Goal: Transaction & Acquisition: Purchase product/service

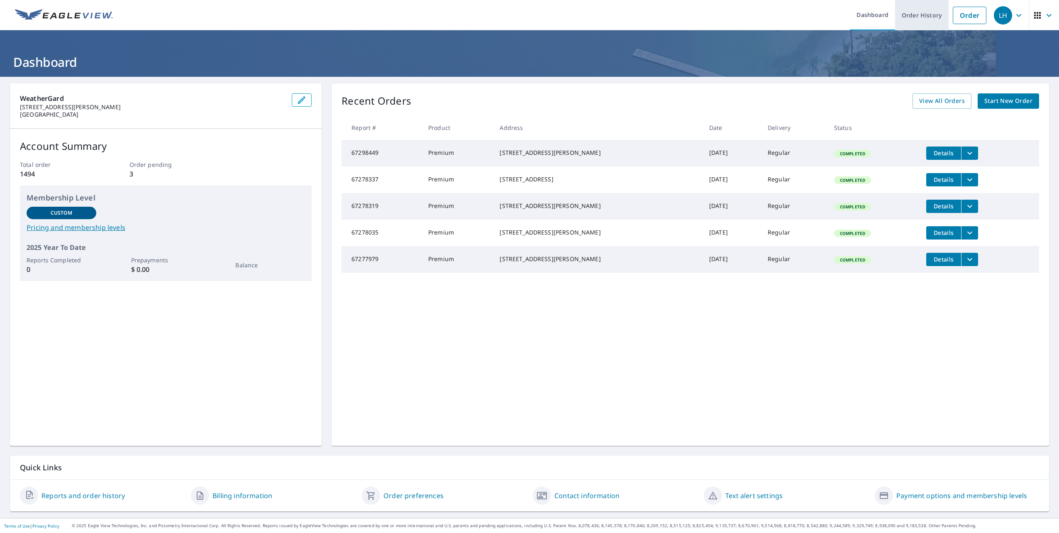
click at [914, 20] on link "Order History" at bounding box center [922, 15] width 54 height 30
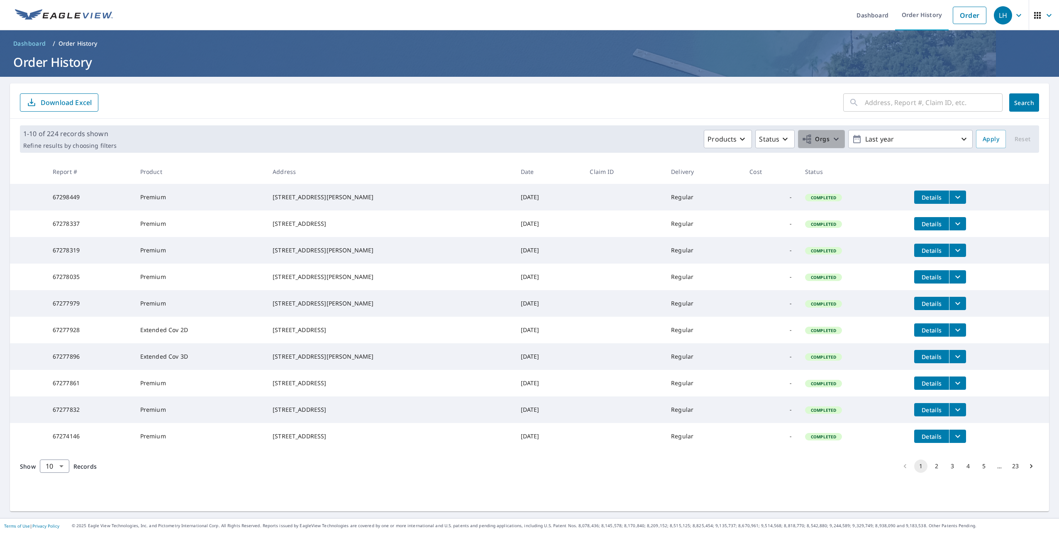
click at [805, 137] on span "Orgs" at bounding box center [816, 139] width 28 height 10
click at [663, 189] on label "WeatherGard" at bounding box center [683, 187] width 44 height 10
click at [657, 189] on input "WeatherGard" at bounding box center [652, 187] width 10 height 10
checkbox input "true"
click at [900, 105] on input "text" at bounding box center [934, 102] width 138 height 23
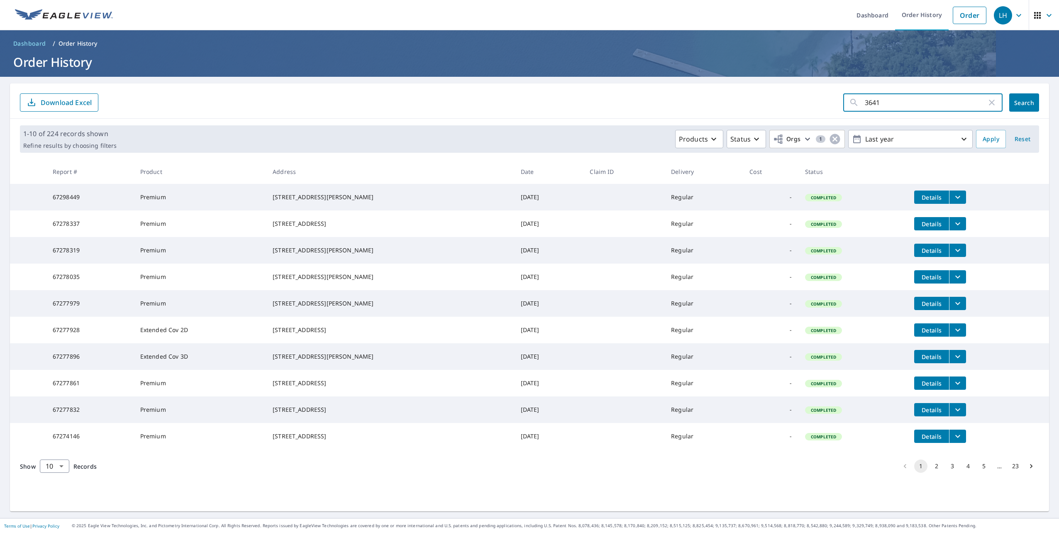
type input "36419"
click button "Search" at bounding box center [1025, 102] width 30 height 18
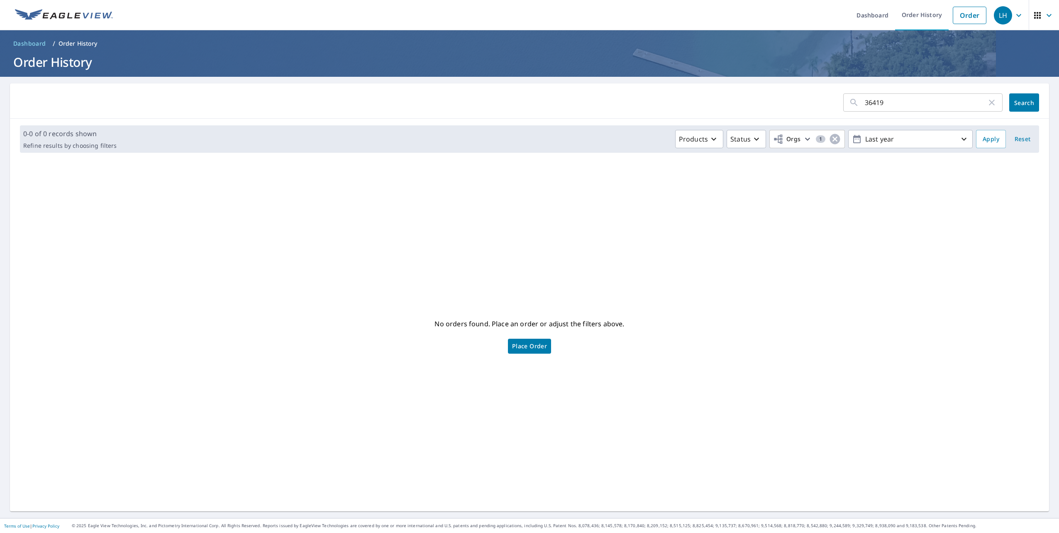
click at [541, 344] on span "Place Order" at bounding box center [529, 346] width 35 height 4
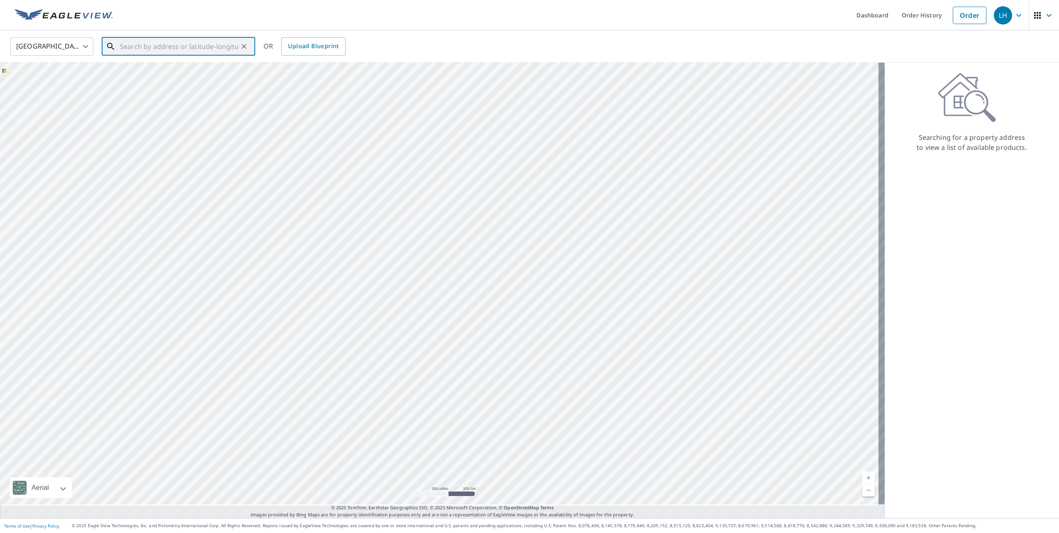
click at [137, 45] on input "text" at bounding box center [179, 46] width 118 height 23
click at [207, 47] on input "36419 Saxon" at bounding box center [179, 46] width 118 height 23
click at [215, 47] on input "36419 Saxon" at bounding box center [179, 46] width 118 height 23
click at [198, 75] on span "36419 Saxony Rd" at bounding box center [183, 71] width 130 height 10
type input "36419 Saxony Rd Farmington, MI 48335"
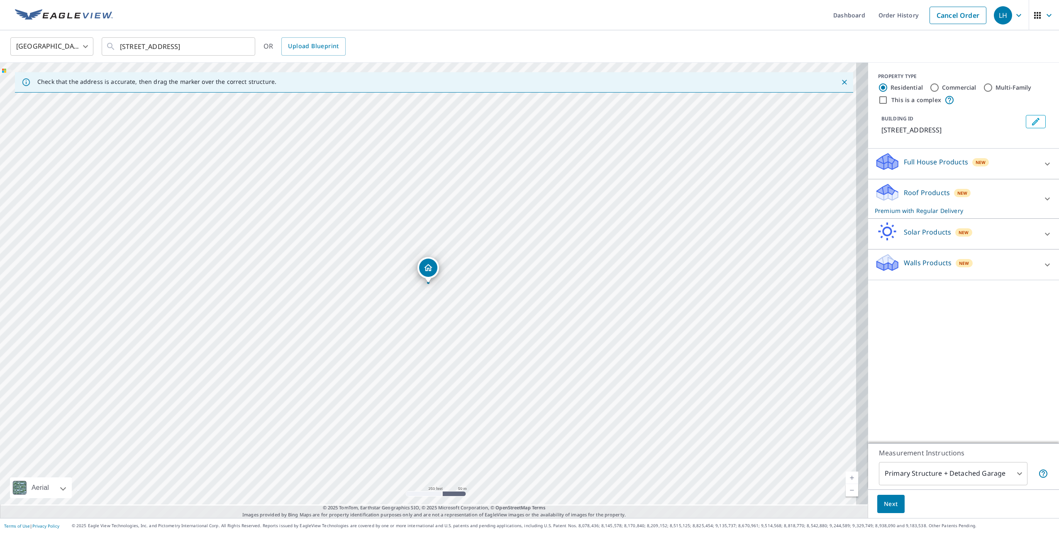
click at [927, 193] on p "Roof Products" at bounding box center [927, 193] width 46 height 10
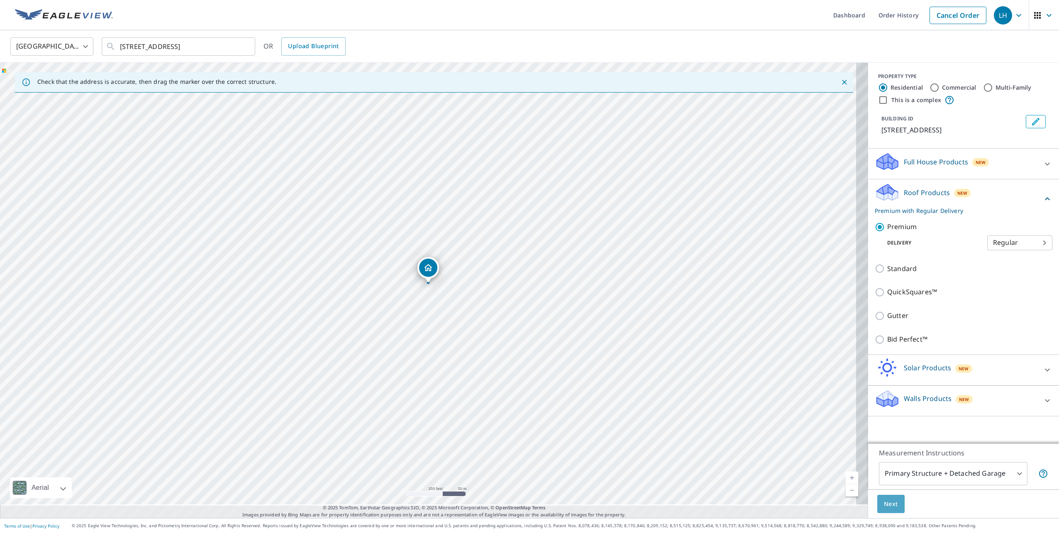
click at [884, 499] on span "Next" at bounding box center [891, 504] width 14 height 10
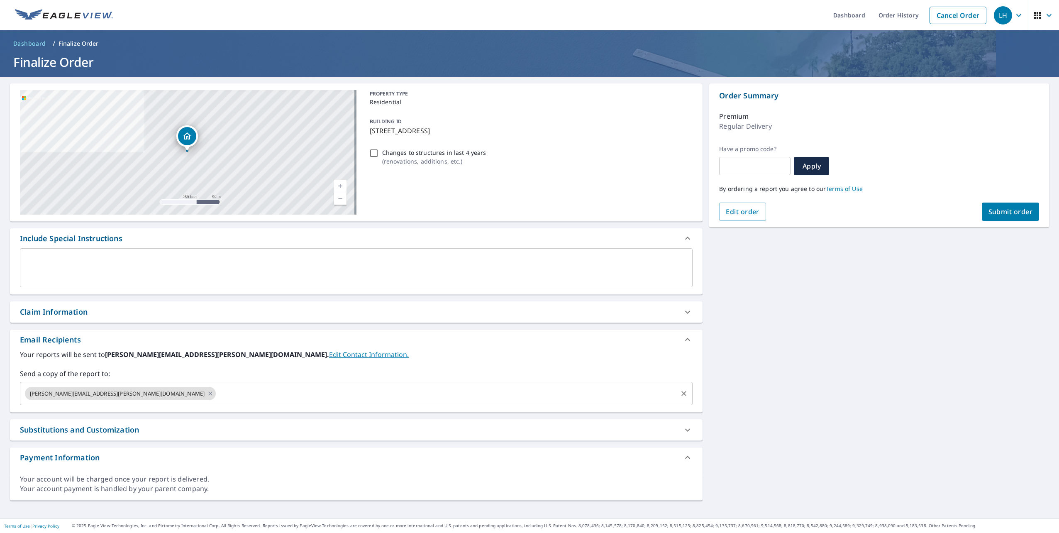
click at [217, 401] on input "text" at bounding box center [447, 394] width 460 height 16
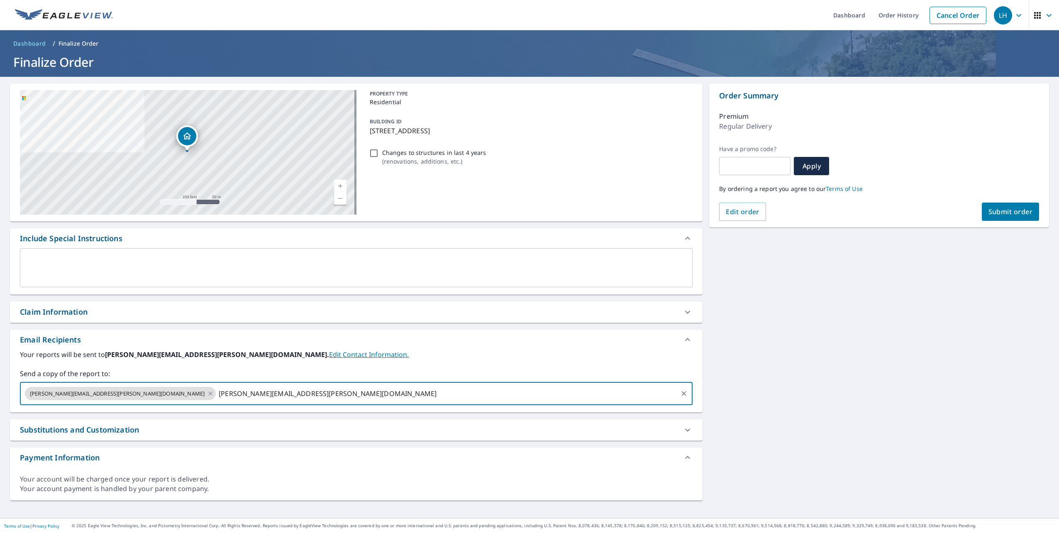
scroll to position [10, 0]
type input "whitney.horton@weathergard.com"
click at [998, 207] on span "Submit order" at bounding box center [1011, 211] width 44 height 9
checkbox input "true"
